Goal: Information Seeking & Learning: Check status

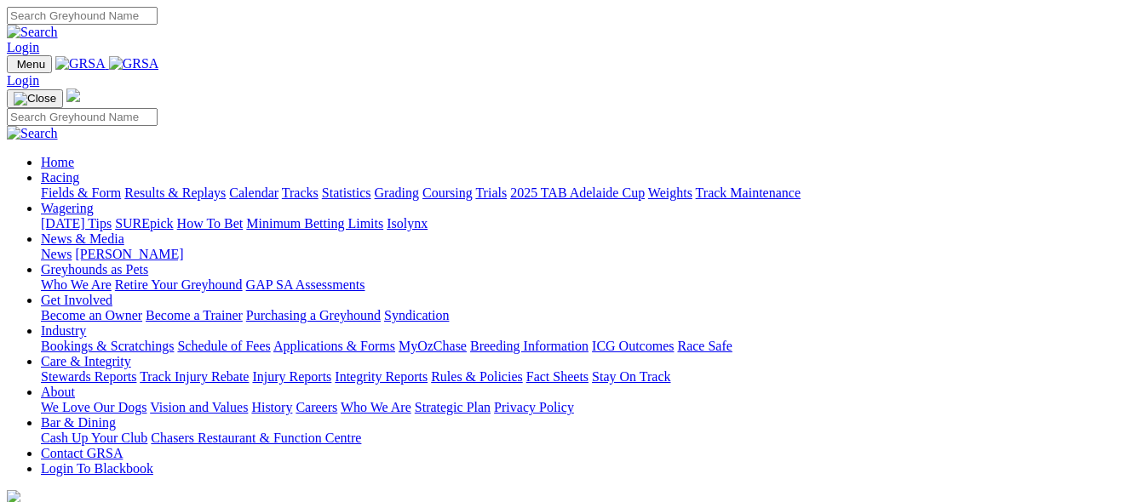
click at [208, 186] on link "Results & Replays" at bounding box center [174, 193] width 101 height 14
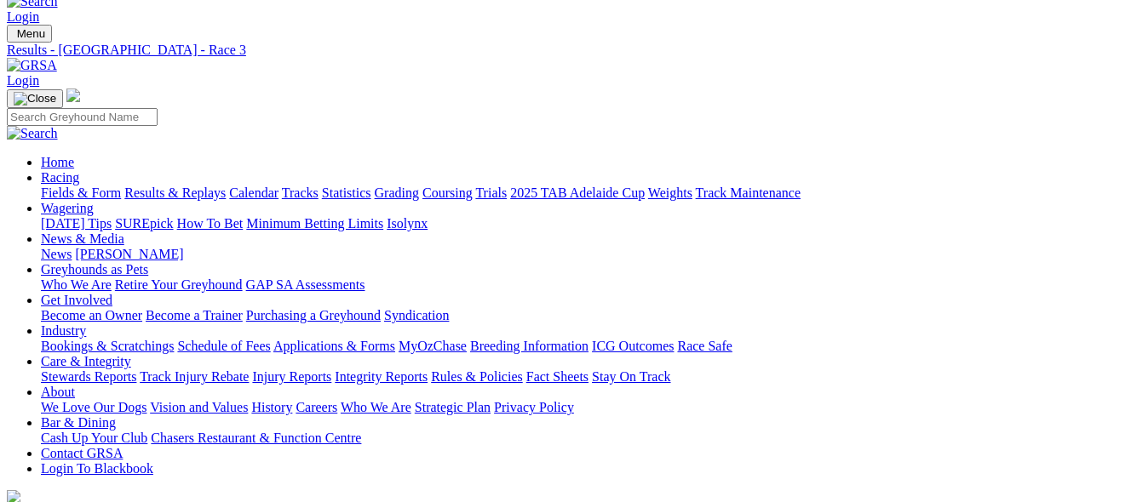
scroll to position [26, 0]
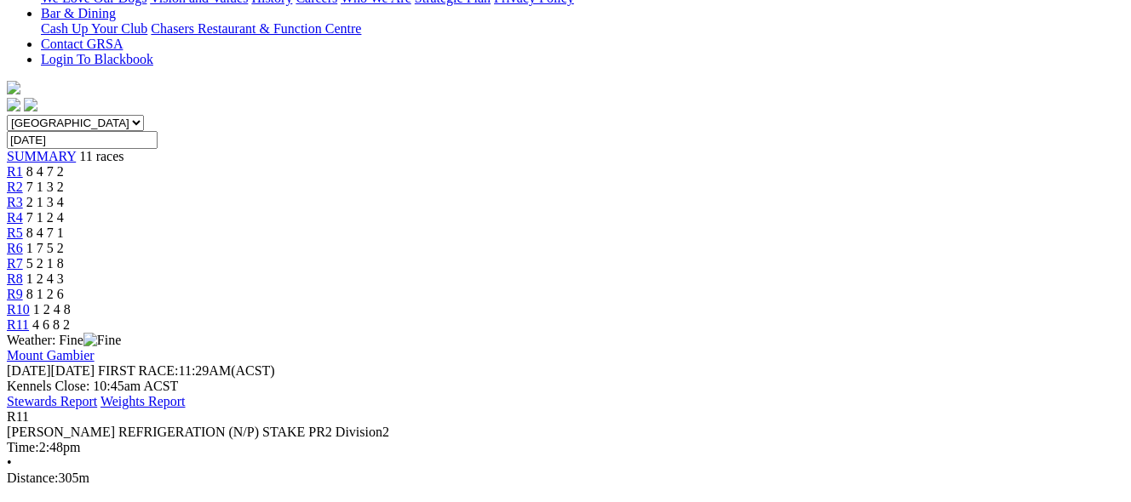
scroll to position [443, 0]
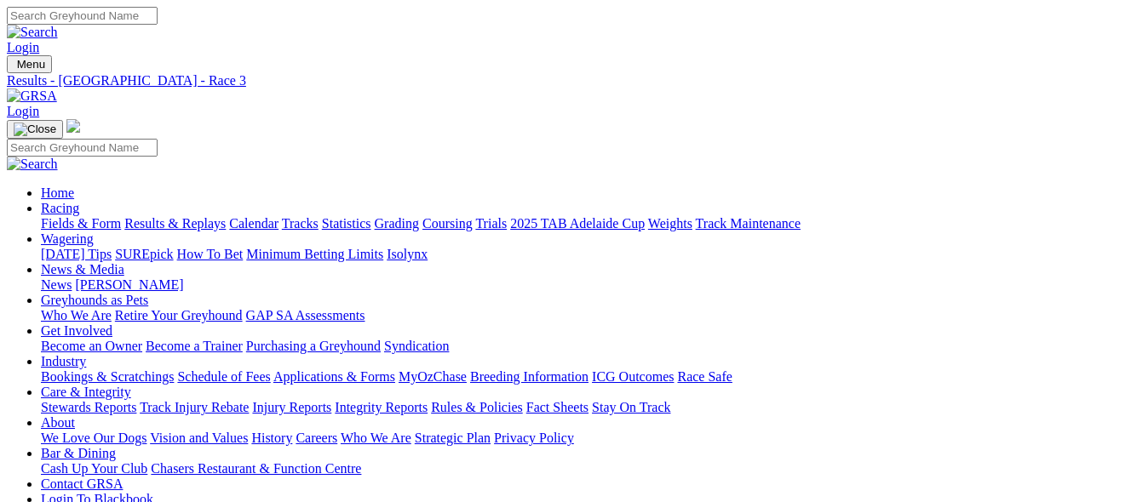
scroll to position [26, 0]
